Goal: Communication & Community: Answer question/provide support

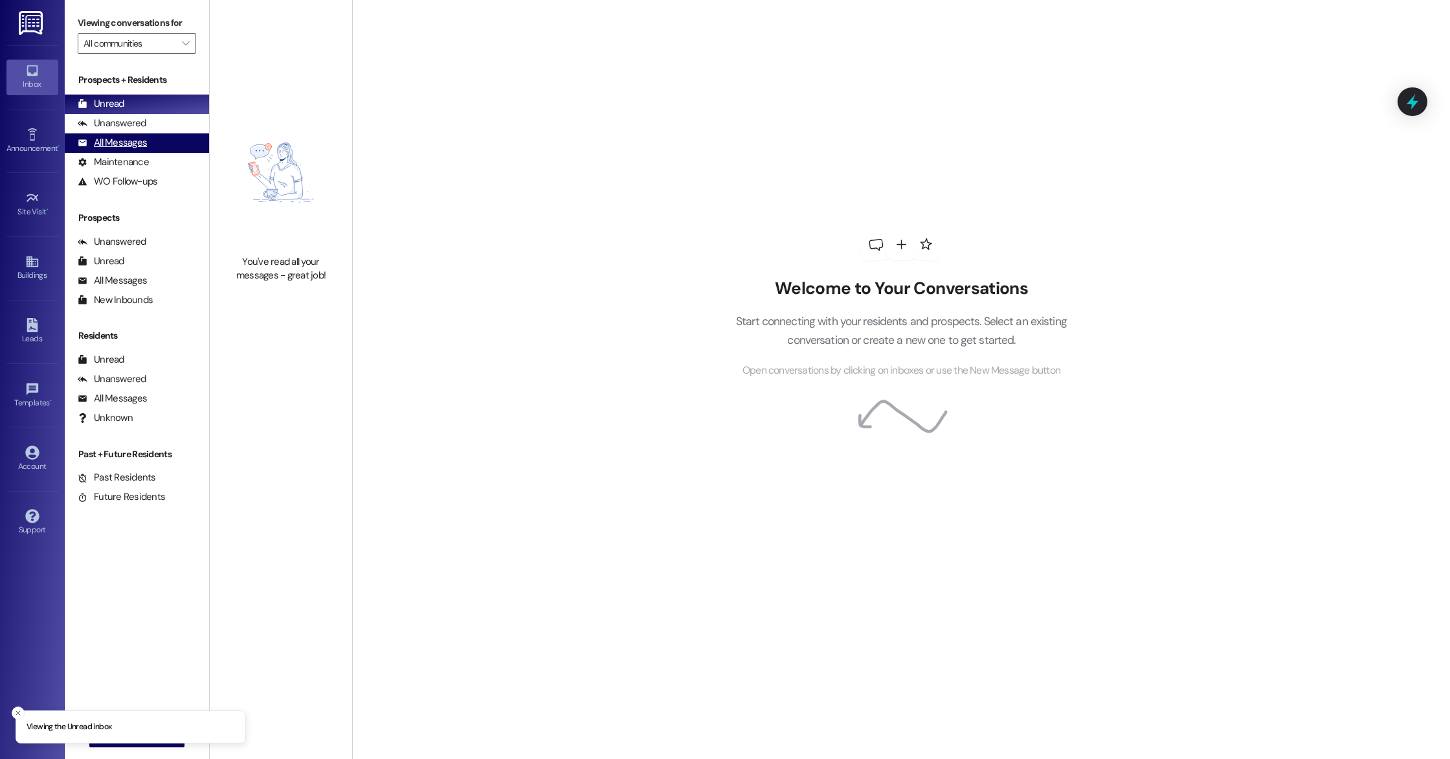
click at [145, 147] on div "All Messages" at bounding box center [112, 143] width 69 height 14
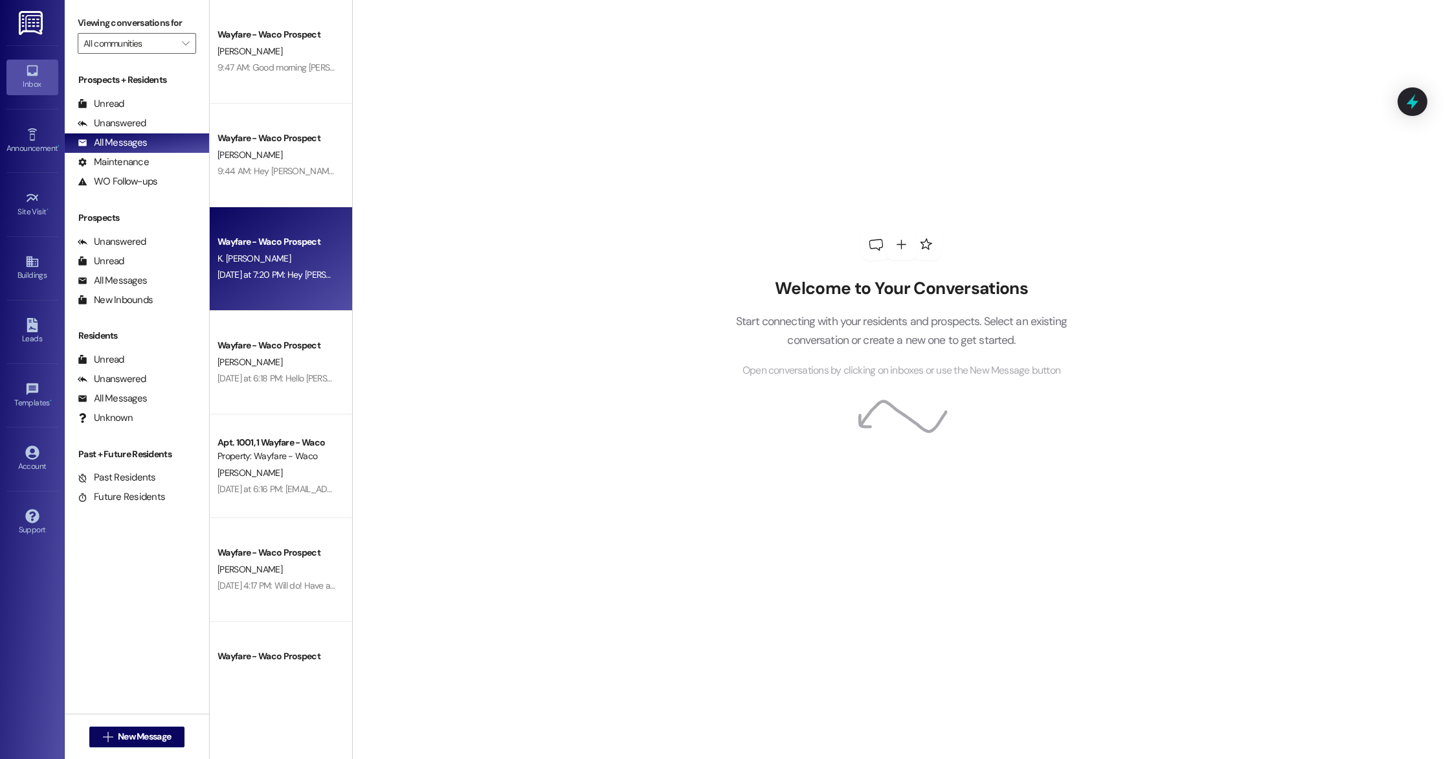
click at [267, 271] on div "[DATE] at 7:20 PM: Hey [PERSON_NAME], I just saw that you had called [DATE] and…" at bounding box center [965, 275] width 1494 height 12
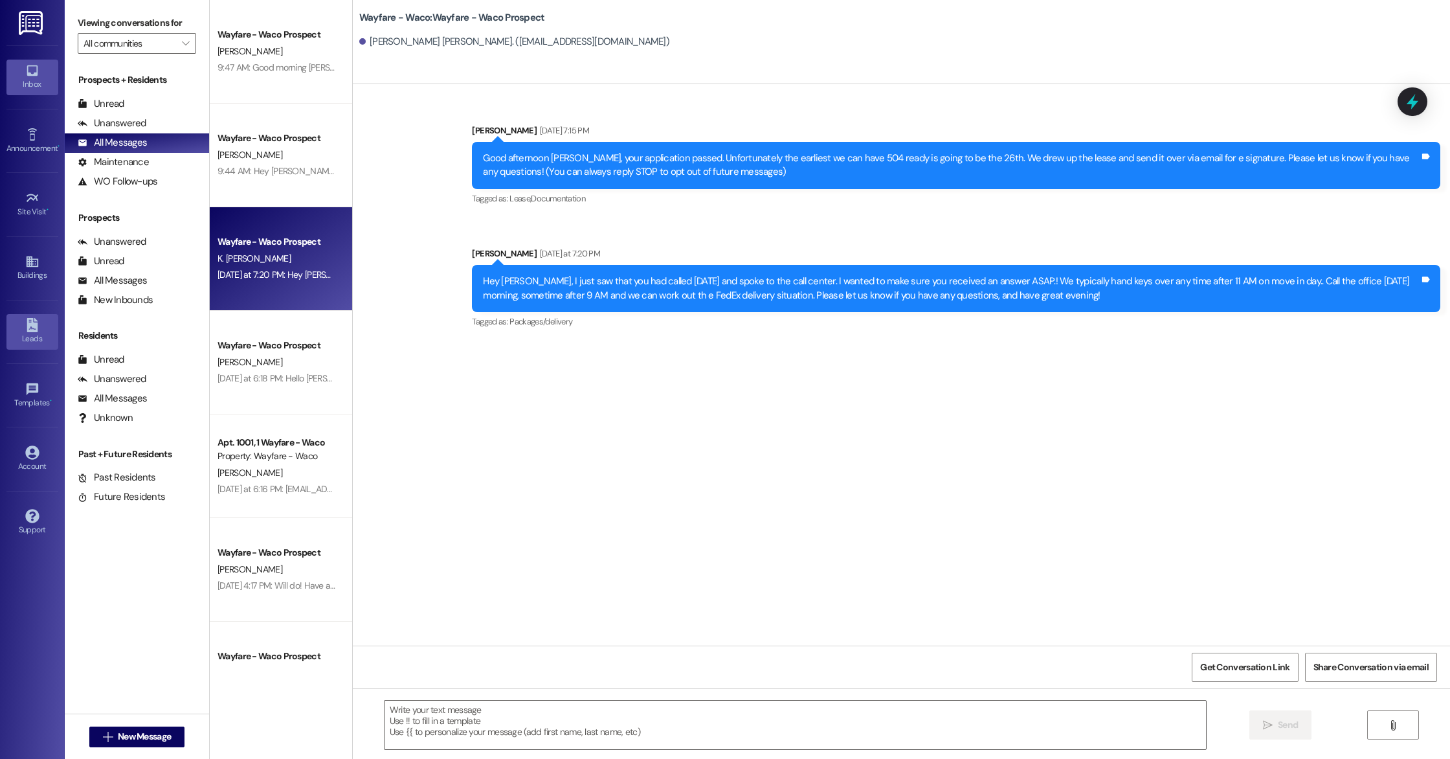
click at [37, 336] on div "Leads" at bounding box center [32, 338] width 65 height 13
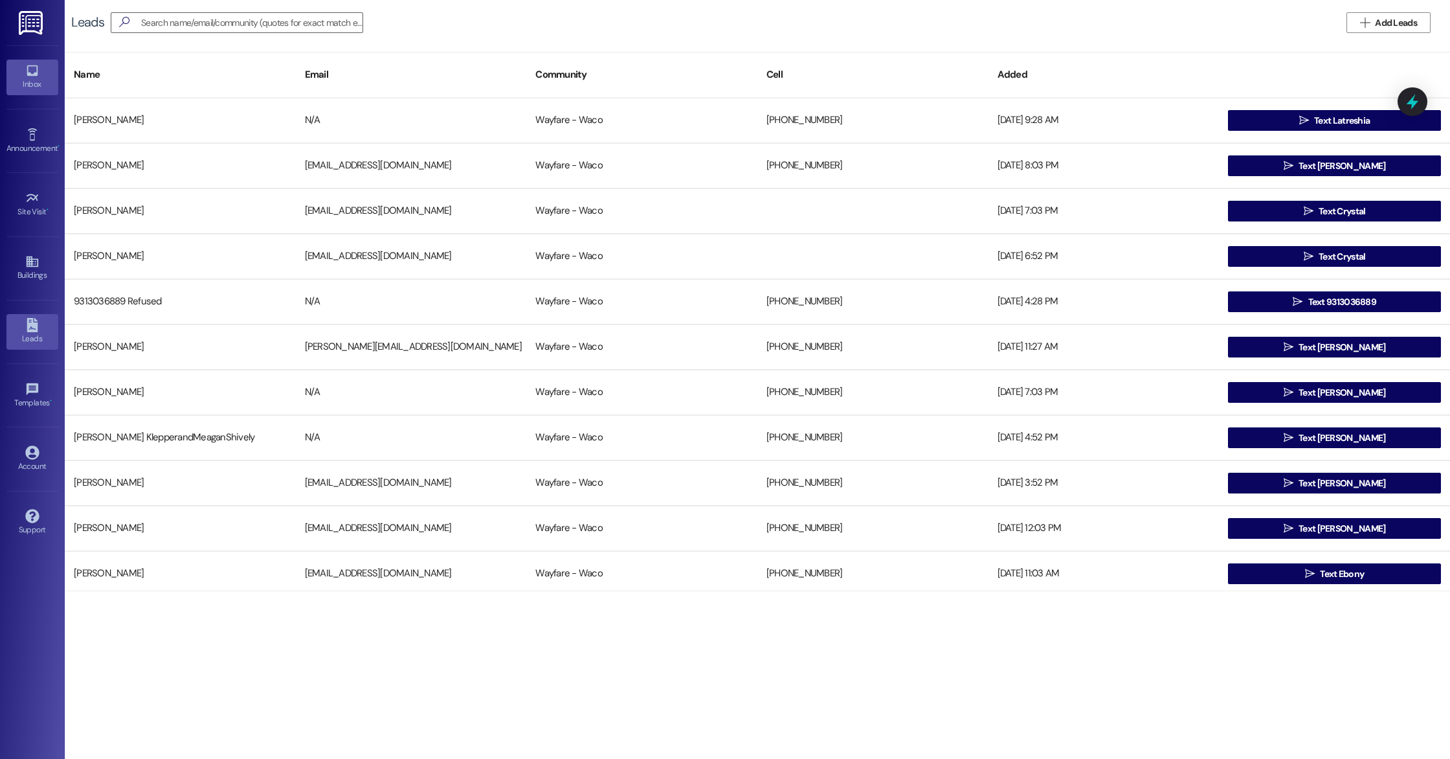
click at [25, 82] on div "Inbox" at bounding box center [32, 84] width 65 height 13
